Goal: Consume media (video, audio): Consume media (video, audio)

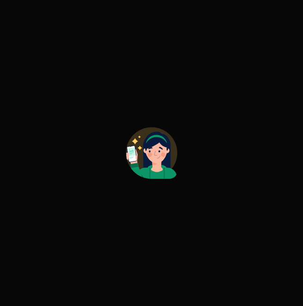
click at [175, 217] on div at bounding box center [151, 153] width 303 height 306
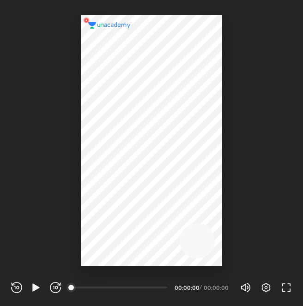
scroll to position [306, 303]
click at [36, 288] on icon "button" at bounding box center [35, 287] width 7 height 8
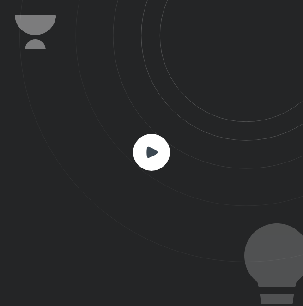
click at [151, 141] on rect at bounding box center [151, 152] width 37 height 37
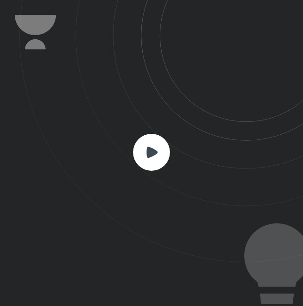
click at [151, 141] on rect at bounding box center [151, 152] width 37 height 37
